Goal: Task Accomplishment & Management: Manage account settings

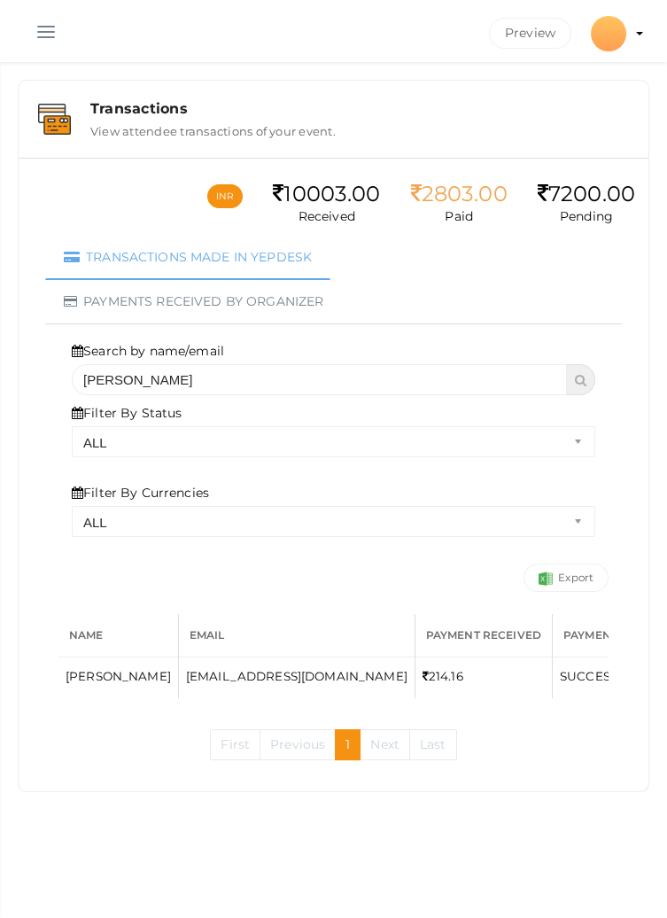
scroll to position [0, 149]
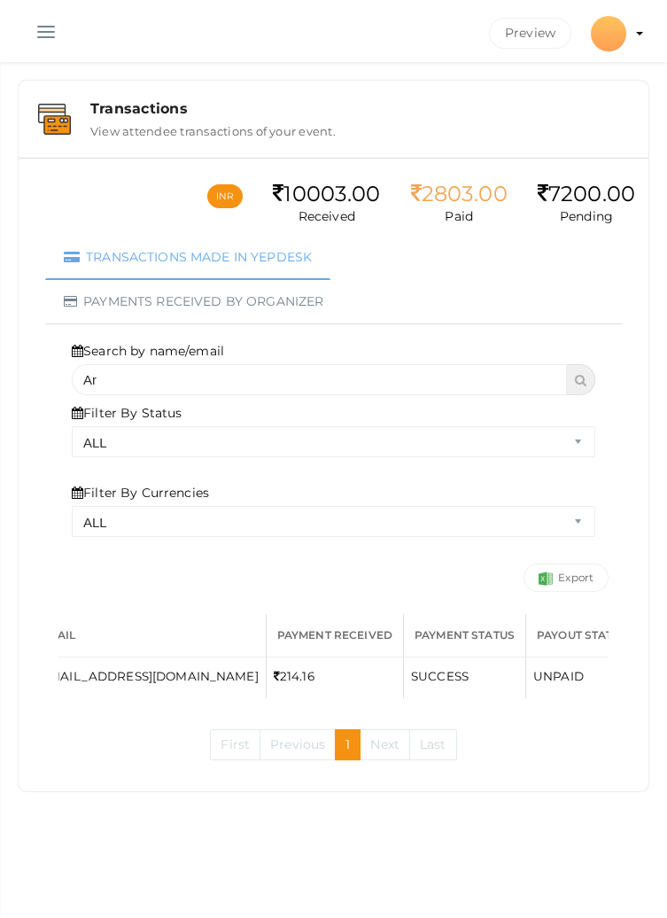
type input "A"
select select "? string:ALL ?"
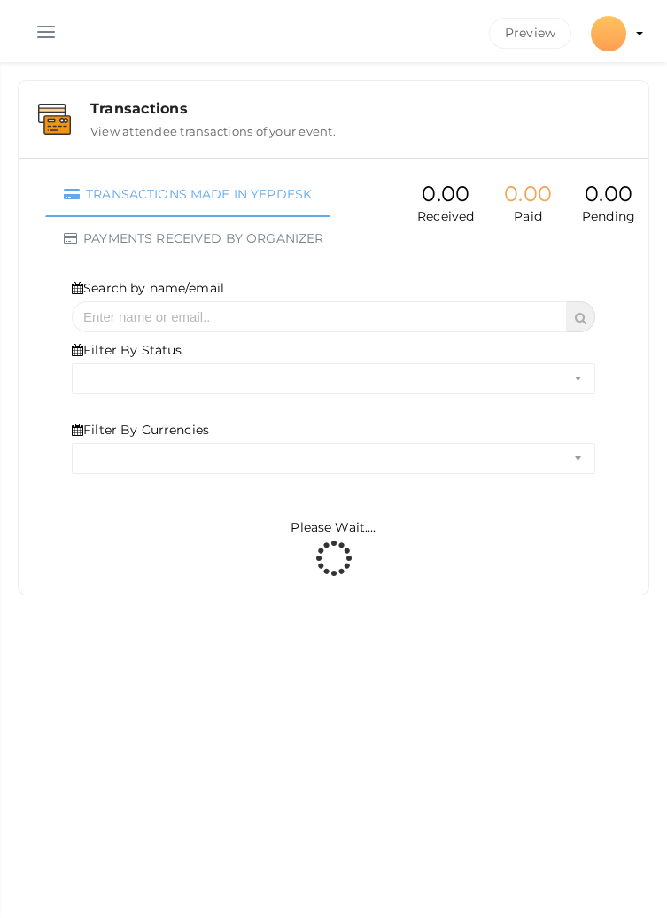
select select "ALL"
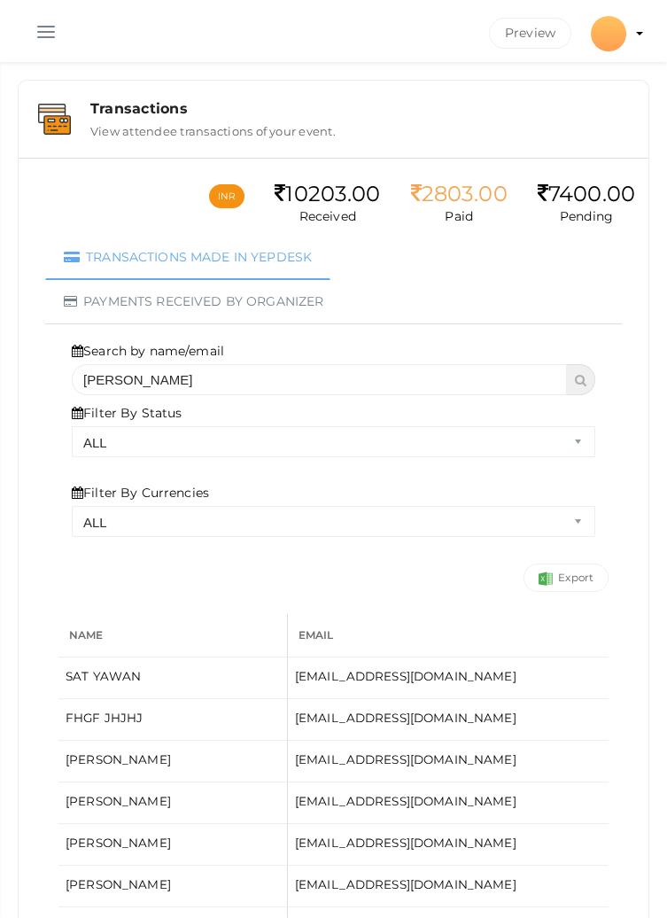
type input "[PERSON_NAME]"
click at [581, 380] on icon at bounding box center [581, 380] width 12 height 12
select select "? string:ALL ?"
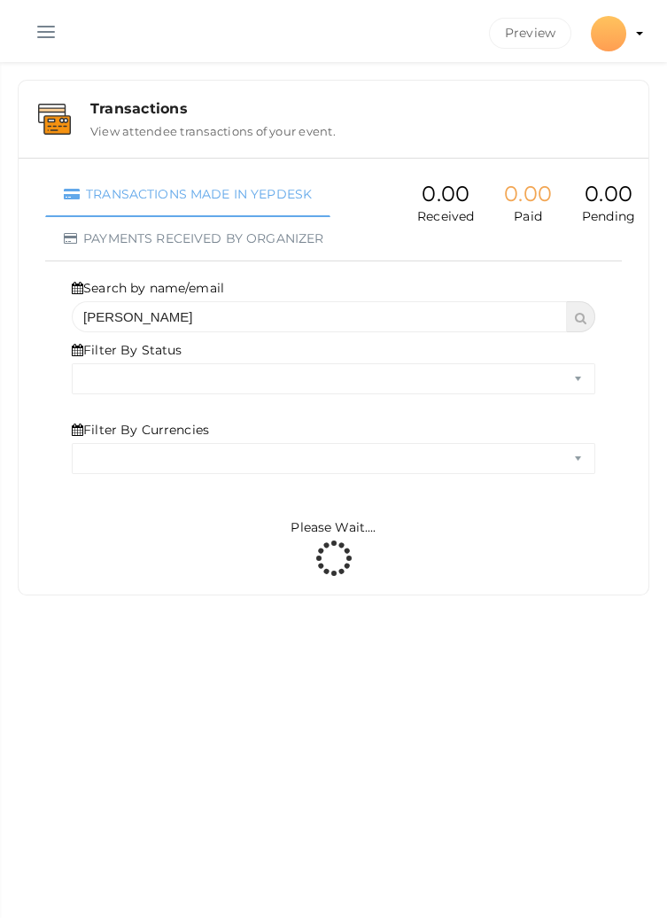
select select "ALL"
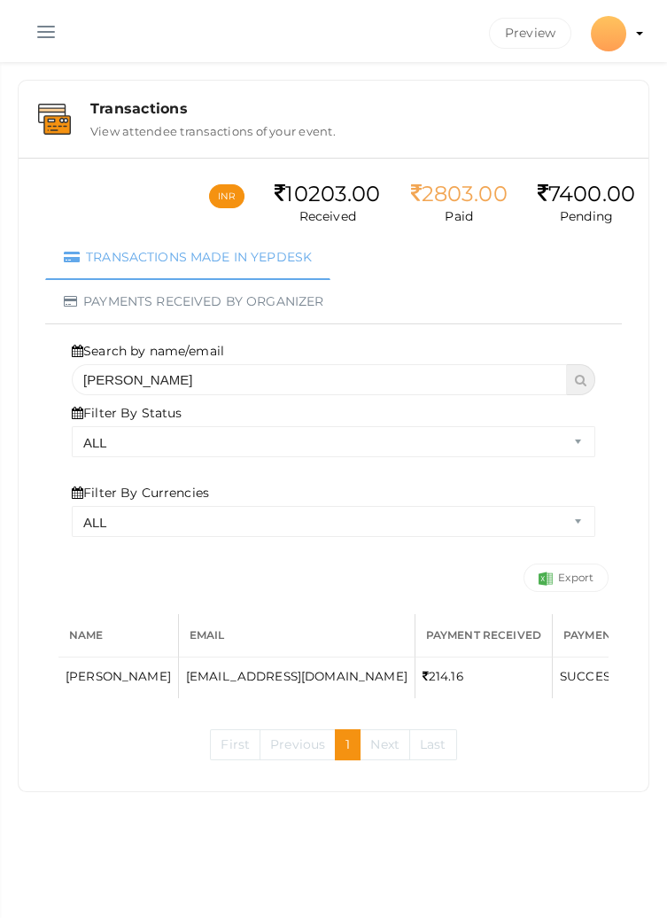
click at [40, 24] on button "button" at bounding box center [46, 28] width 46 height 46
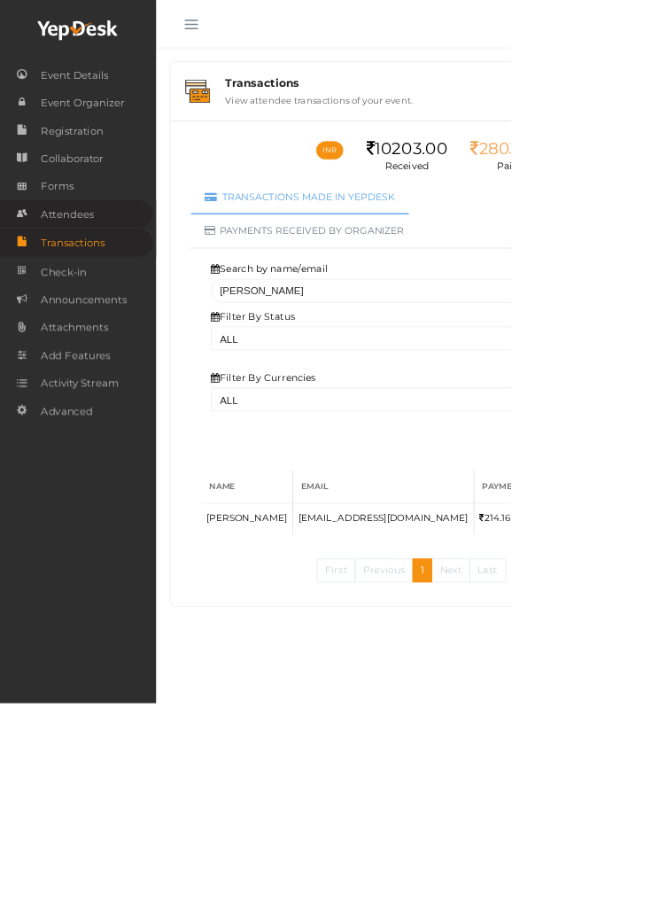
click at [89, 273] on span "Attendees" at bounding box center [87, 279] width 69 height 35
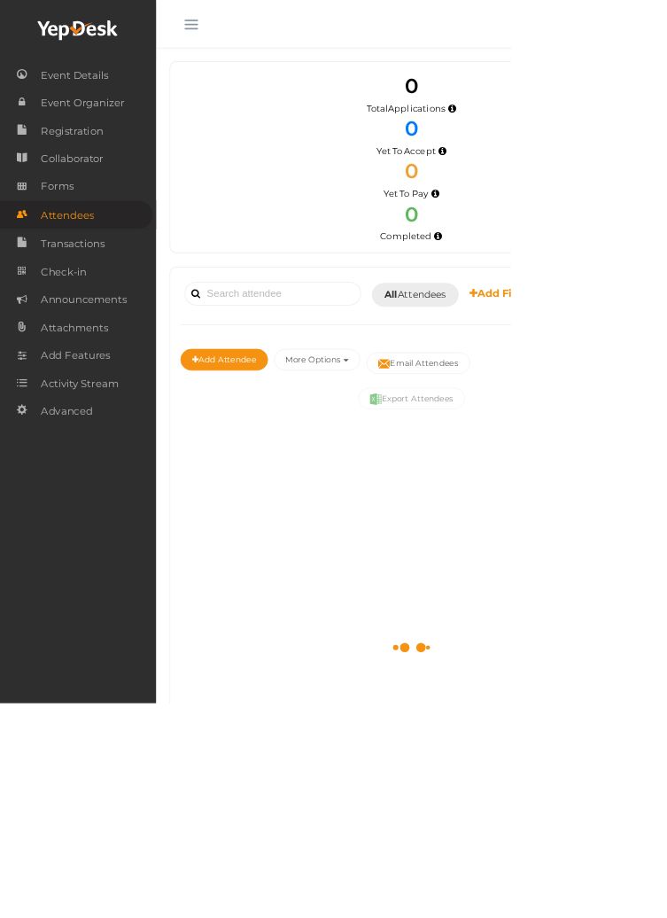
click at [255, 15] on button "button" at bounding box center [250, 28] width 46 height 46
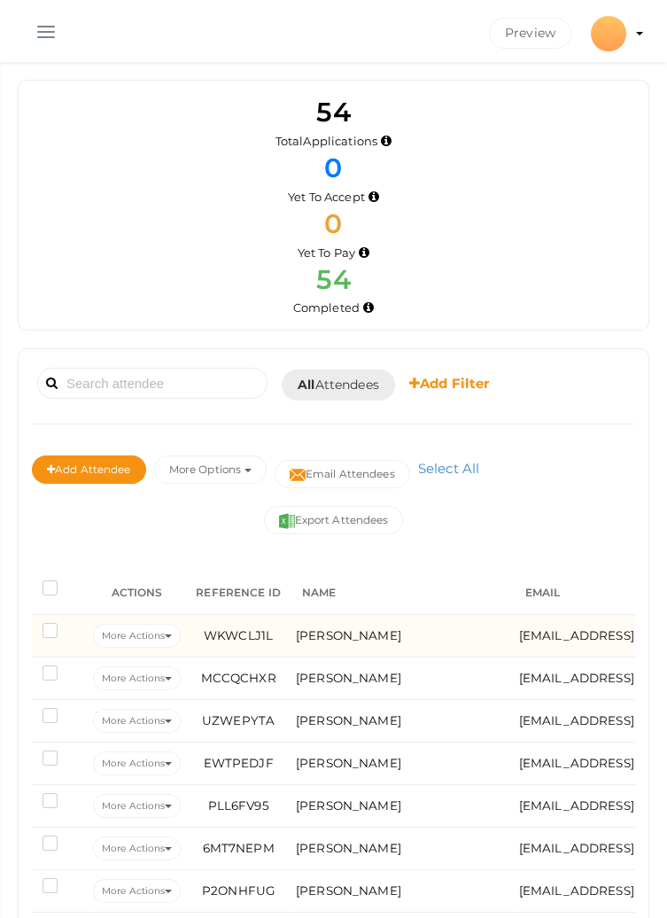
click at [51, 624] on label at bounding box center [54, 633] width 22 height 18
click at [25, 627] on input "checkbox" at bounding box center [25, 627] width 0 height 0
click at [51, 624] on label at bounding box center [54, 633] width 22 height 18
click at [25, 627] on input "checkbox" at bounding box center [25, 627] width 0 height 0
click at [150, 633] on button "More Actions" at bounding box center [137, 636] width 88 height 24
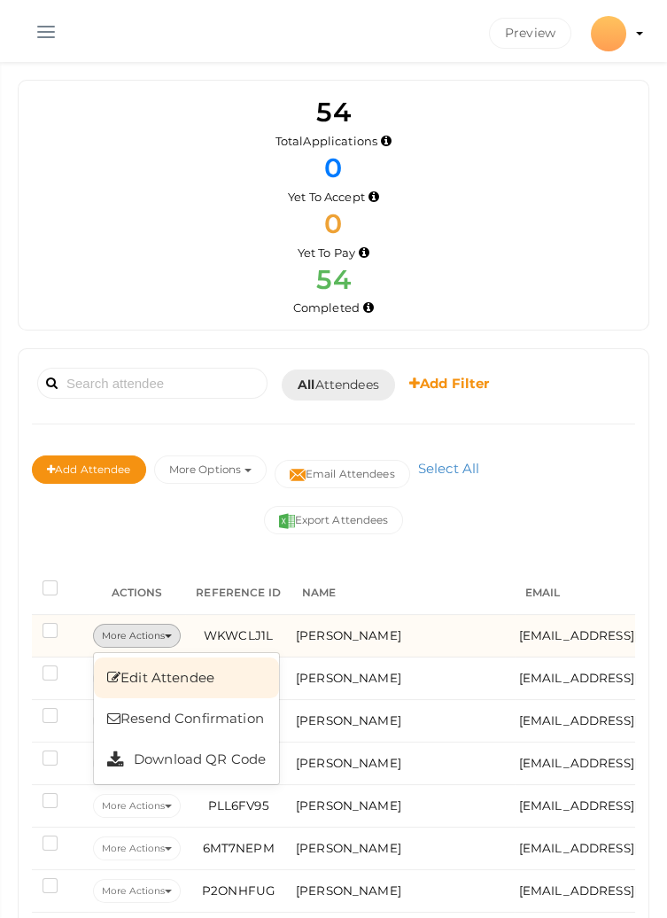
click at [144, 669] on link "Edit Attendee" at bounding box center [186, 677] width 185 height 41
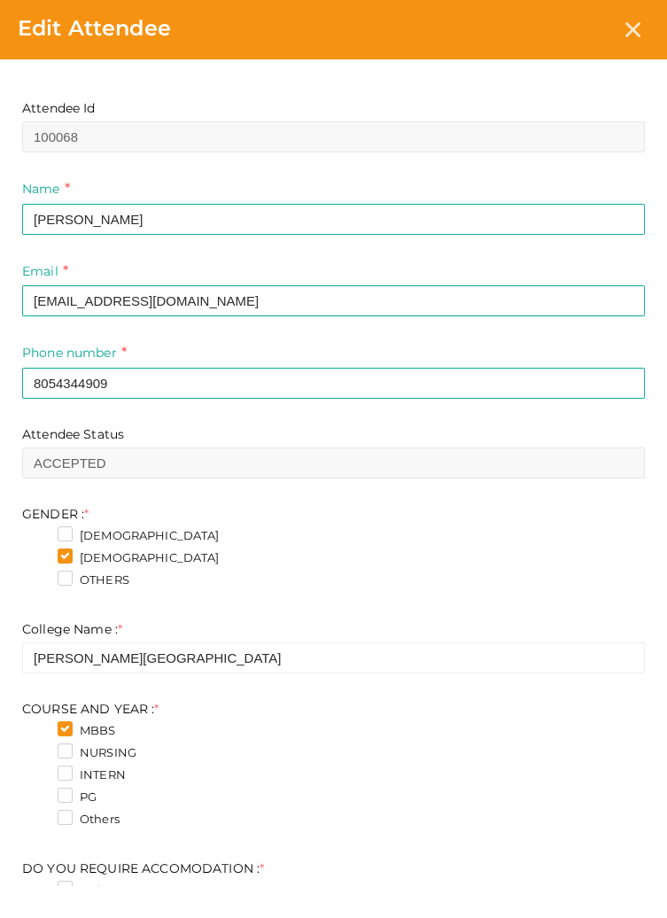
select select "ALL"
click at [638, 22] on icon at bounding box center [633, 29] width 15 height 15
